Goal: Information Seeking & Learning: Learn about a topic

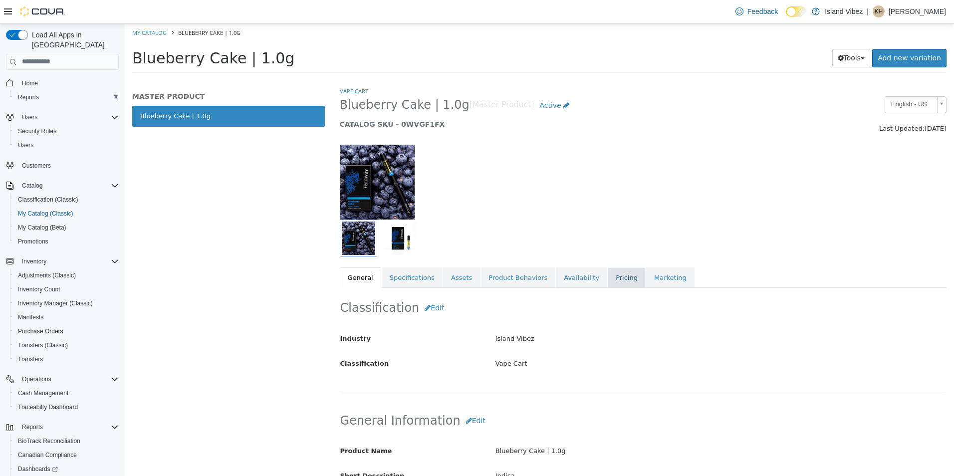
click at [608, 279] on link "Pricing" at bounding box center [627, 277] width 38 height 21
